Goal: Obtain resource: Obtain resource

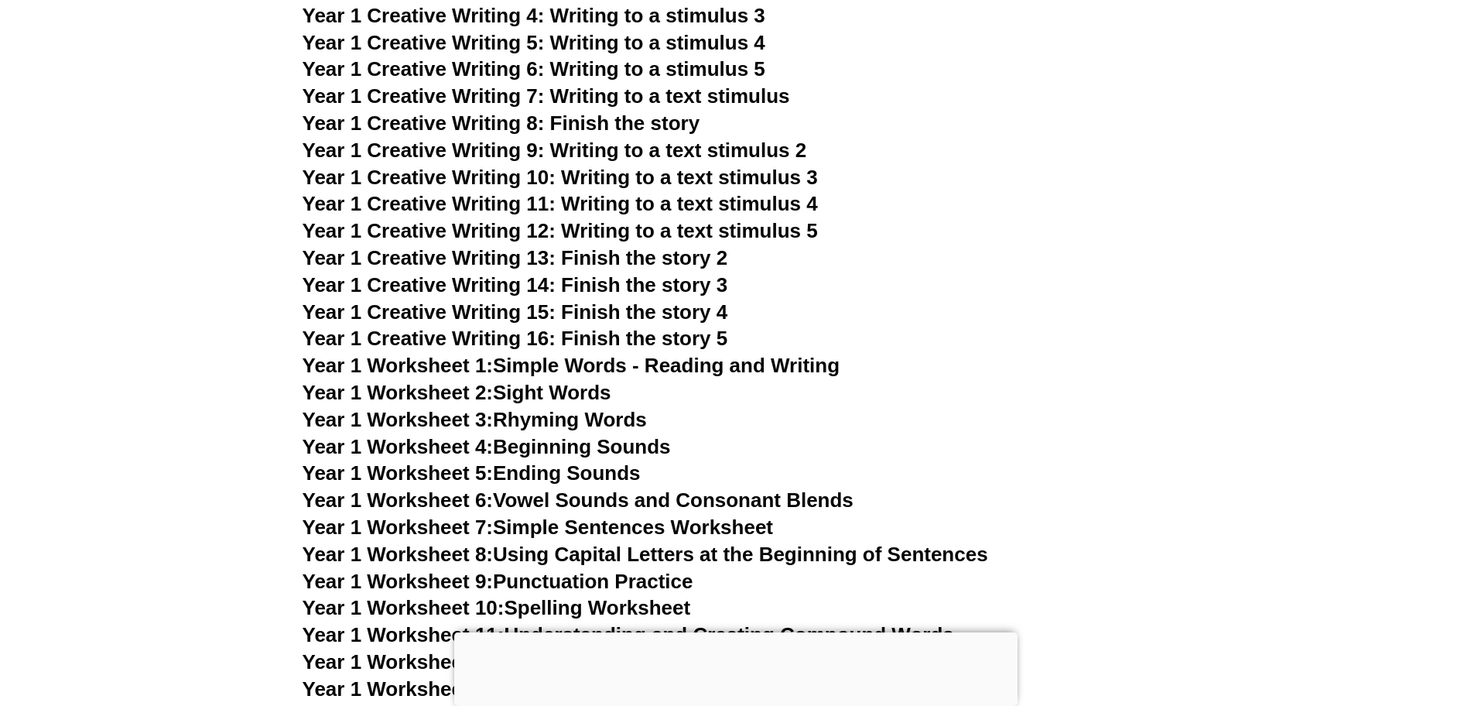
scroll to position [2742, 0]
click at [552, 489] on link "Year 1 Worksheet 6: Vowel Sounds and Consonant Blends" at bounding box center [578, 498] width 551 height 23
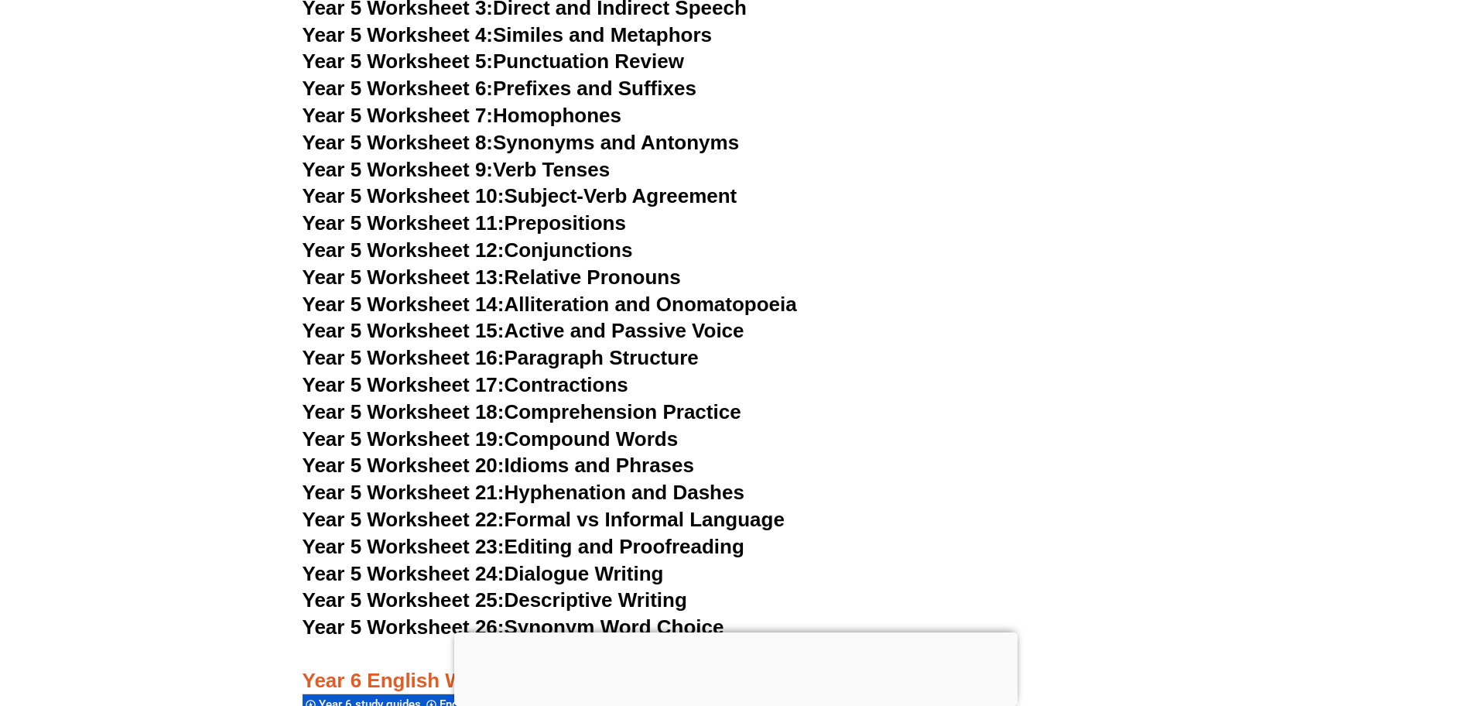
scroll to position [8041, 0]
click at [581, 507] on link "Year 5 Worksheet 22: Formal vs Informal Language" at bounding box center [544, 517] width 482 height 23
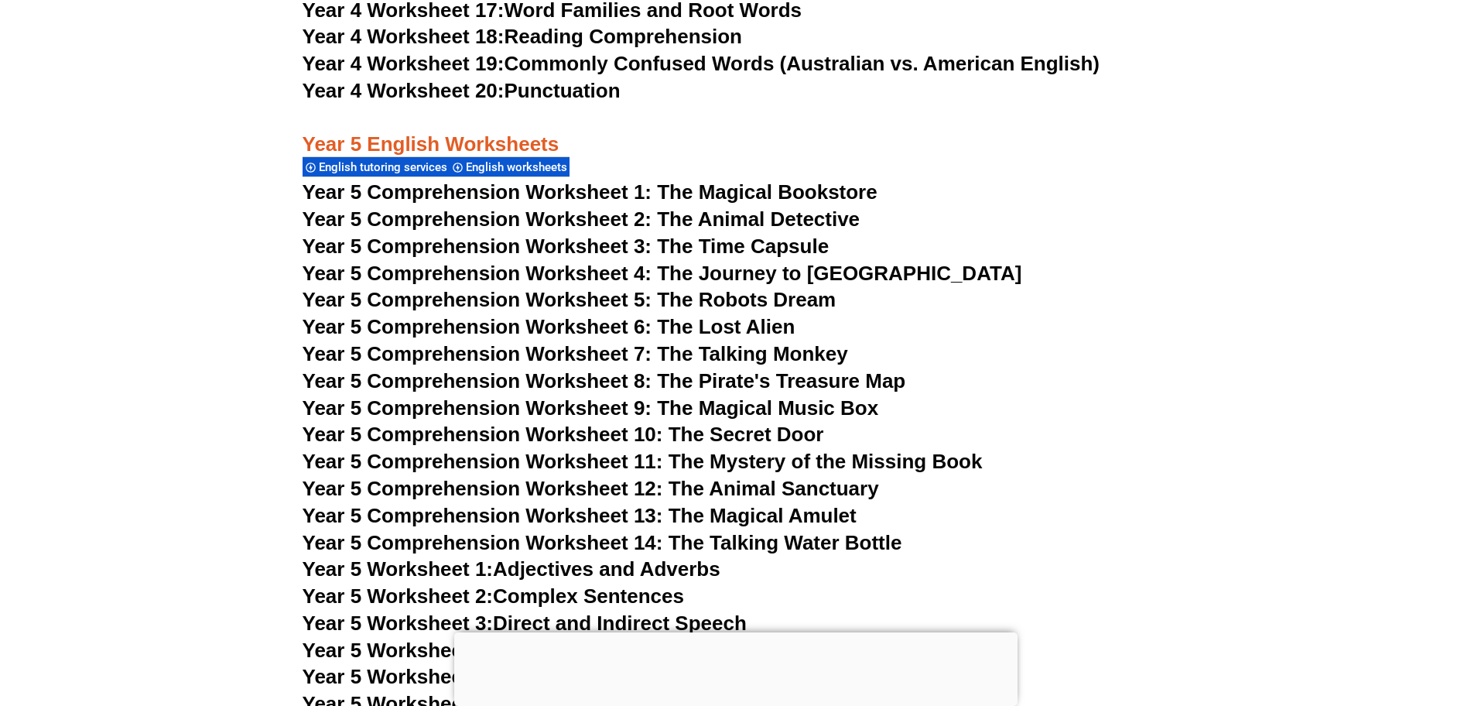
scroll to position [7426, 0]
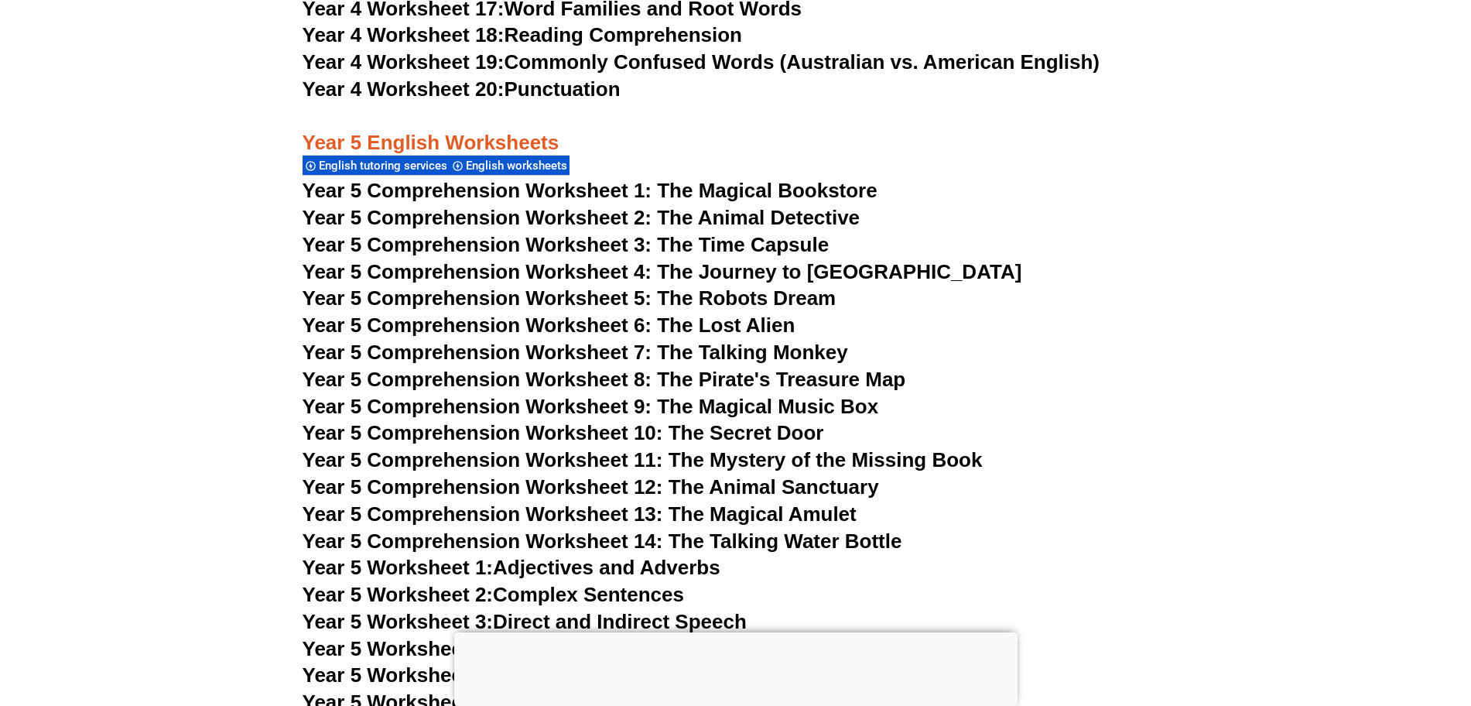
click at [653, 535] on span "Year 5 Comprehension Worksheet 14: The Talking Water Bottle" at bounding box center [603, 540] width 600 height 23
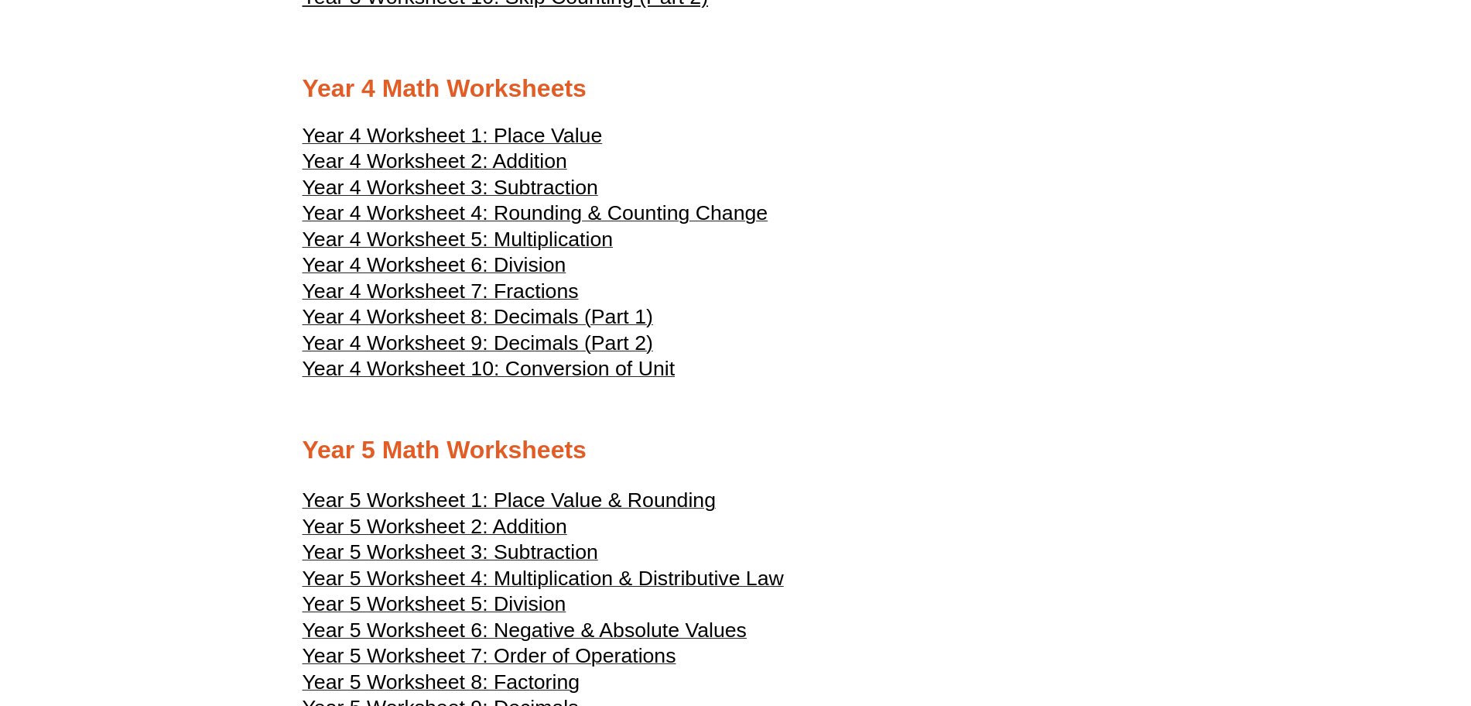
scroll to position [2060, 0]
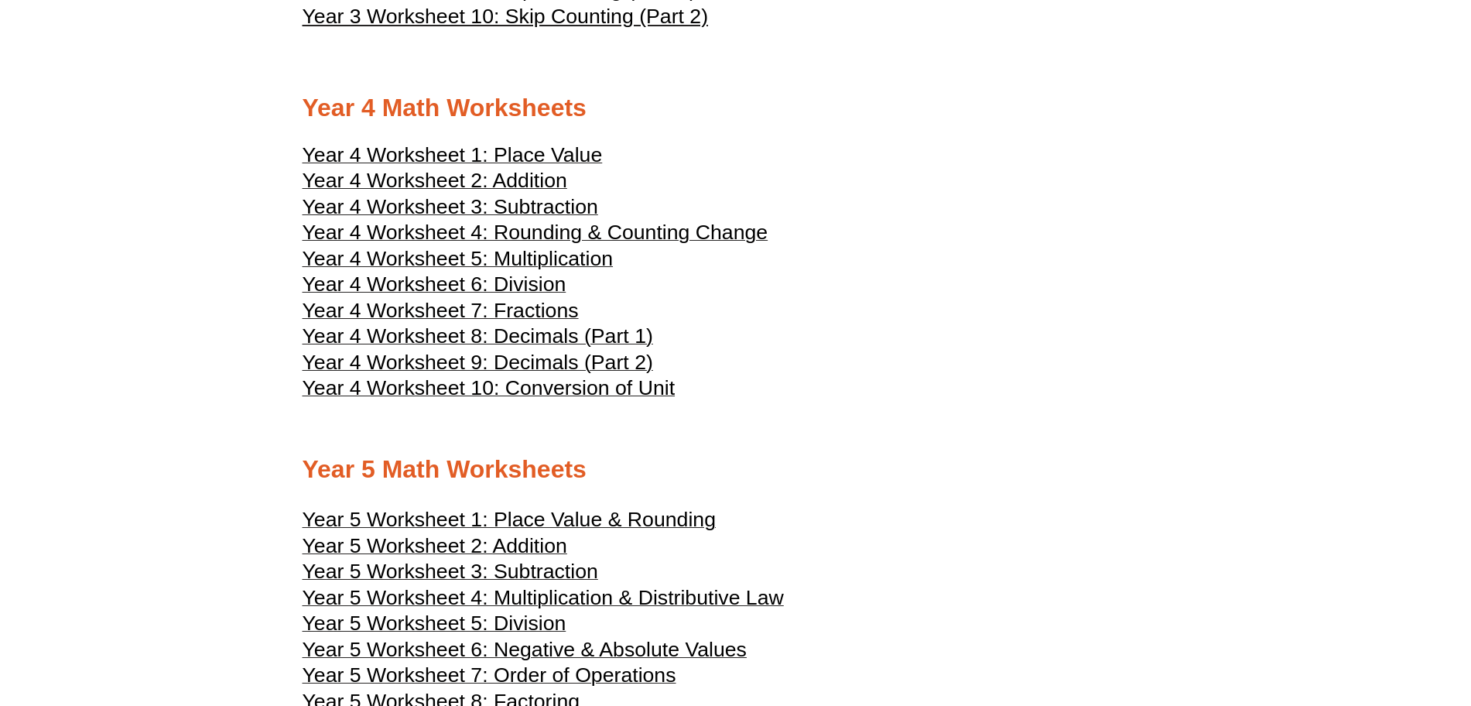
click at [518, 202] on span "Year 4 Worksheet 3: Subtraction" at bounding box center [451, 206] width 296 height 23
click at [472, 177] on span "Year 4 Worksheet 2: Addition" at bounding box center [435, 180] width 265 height 23
